Goal: Information Seeking & Learning: Check status

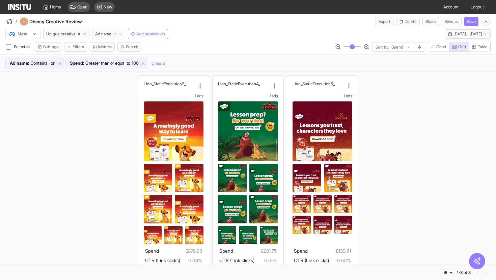
scroll to position [42, 0]
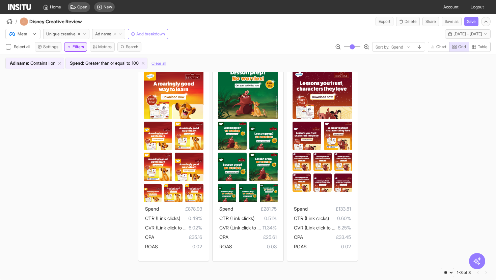
click at [79, 49] on button "Filters" at bounding box center [75, 46] width 23 height 9
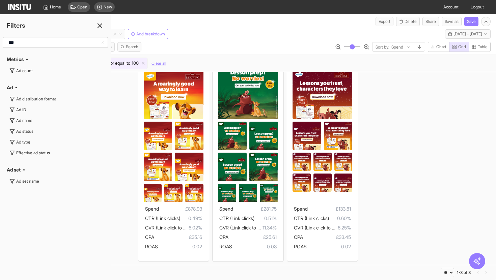
click at [44, 47] on input "**" at bounding box center [53, 42] width 95 height 12
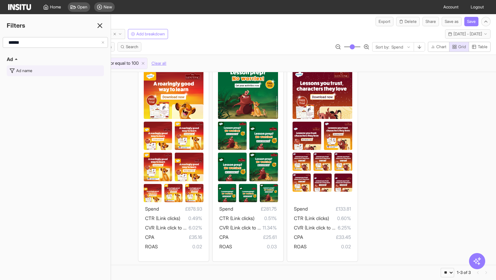
type input "******"
click at [42, 69] on button "Ad name" at bounding box center [55, 70] width 97 height 11
click at [49, 43] on div at bounding box center [50, 42] width 81 height 7
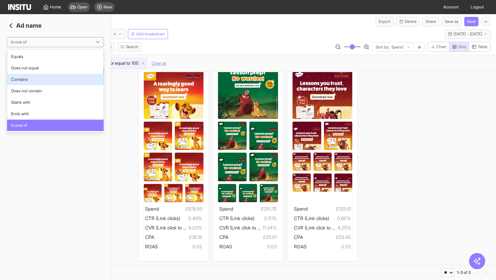
click at [36, 80] on span "Contains" at bounding box center [55, 80] width 88 height 6
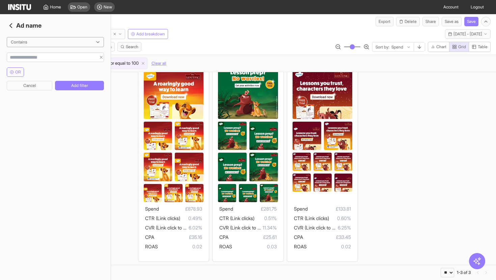
click at [45, 53] on div at bounding box center [55, 57] width 97 height 9
click at [44, 55] on input "string" at bounding box center [51, 57] width 89 height 7
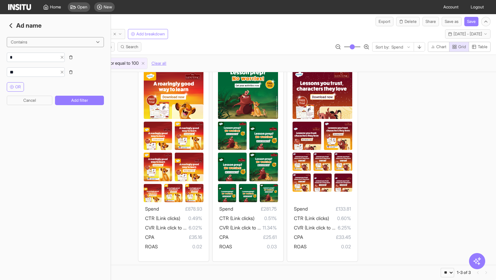
type input "**"
click at [72, 72] on icon "button" at bounding box center [71, 72] width 2 height 3
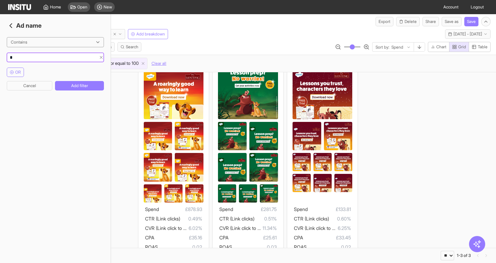
click at [28, 58] on input "string" at bounding box center [51, 57] width 89 height 7
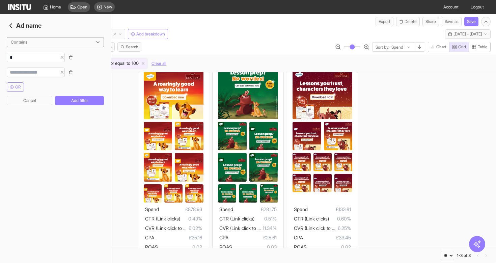
click at [74, 58] on button "button" at bounding box center [70, 57] width 9 height 9
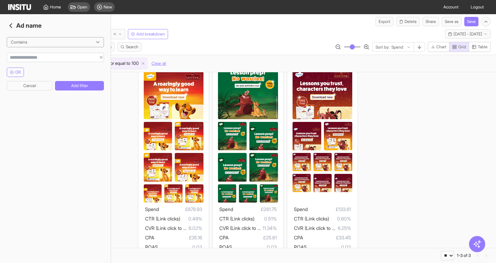
click at [28, 59] on input "string" at bounding box center [51, 57] width 89 height 7
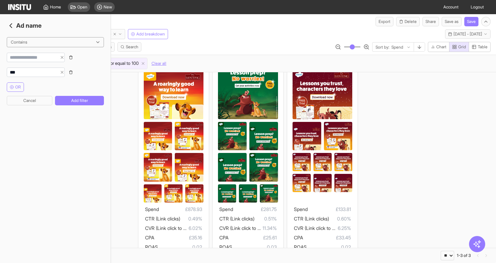
type input "***"
click at [26, 58] on input "string" at bounding box center [32, 57] width 50 height 7
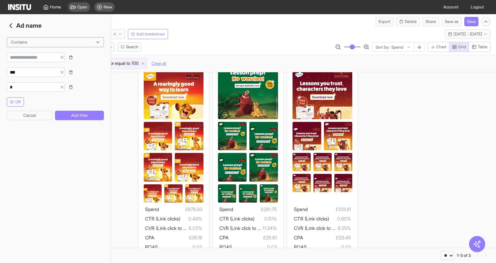
click at [72, 87] on icon "button" at bounding box center [71, 86] width 2 height 3
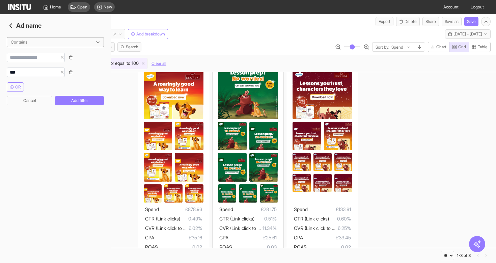
click at [72, 74] on icon "button" at bounding box center [71, 72] width 2 height 3
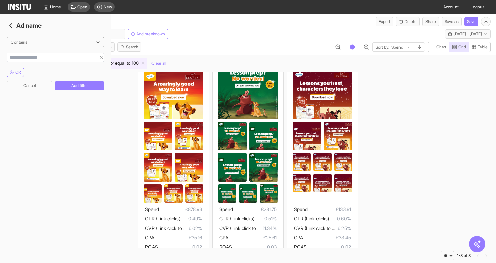
click at [10, 25] on polyline "button" at bounding box center [11, 26] width 2 height 4
click at [103, 25] on icon at bounding box center [100, 26] width 8 height 8
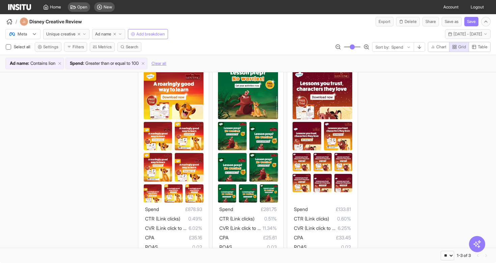
click at [202, 28] on div "Meta Unique creative Ad name Add breakdown [DATE] - [DATE] [DATE] - [DATE]" at bounding box center [248, 32] width 496 height 13
click at [196, 28] on div "Meta Unique creative Ad name Add breakdown [DATE] - [DATE] [DATE] - [DATE]" at bounding box center [248, 32] width 496 height 13
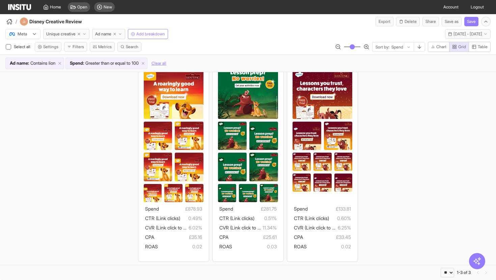
click at [92, 138] on div "Lion_Static _Execution2 1 ads Spend £878.93 CTR (Link clicks) 0.49% CVR (Link c…" at bounding box center [248, 147] width 496 height 235
click at [69, 48] on icon "button" at bounding box center [69, 47] width 4 height 4
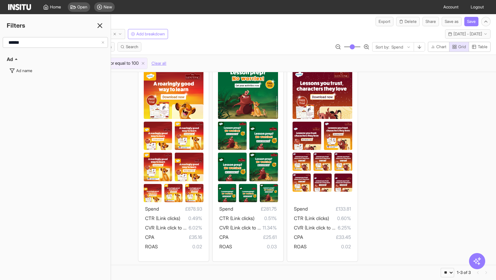
click at [104, 43] on icon at bounding box center [103, 42] width 4 height 4
